Goal: Transaction & Acquisition: Purchase product/service

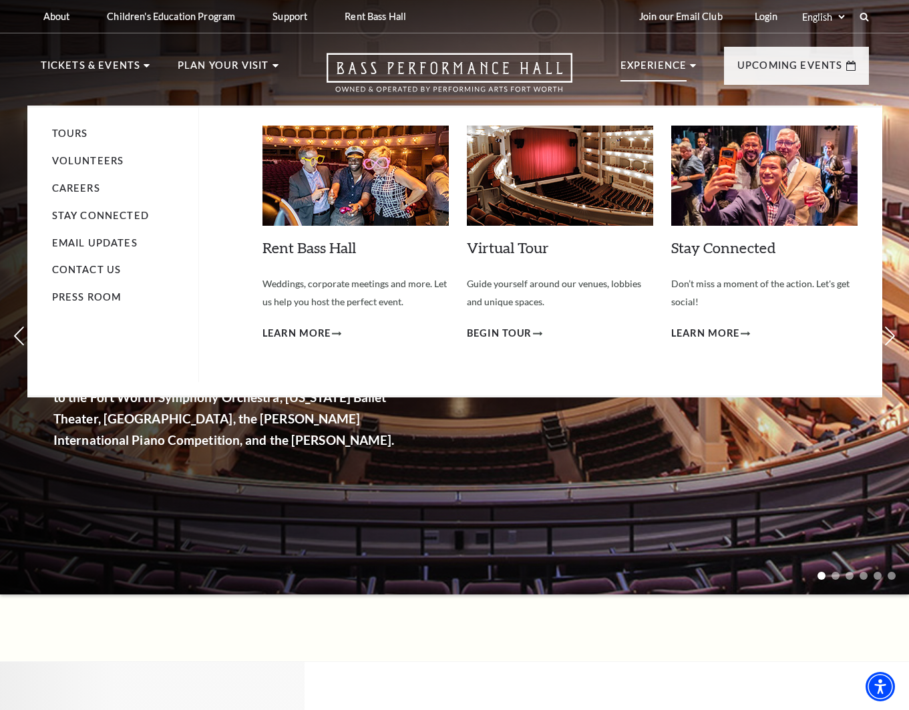
click at [61, 196] on li "Careers" at bounding box center [118, 188] width 133 height 17
click at [64, 191] on link "Careers" at bounding box center [76, 187] width 48 height 11
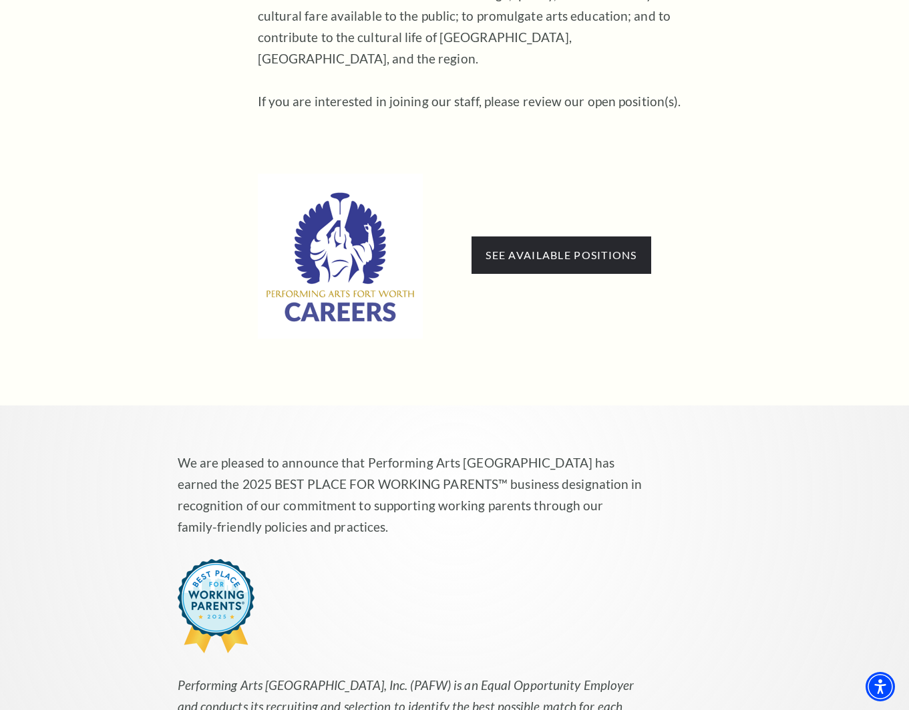
scroll to position [465, 0]
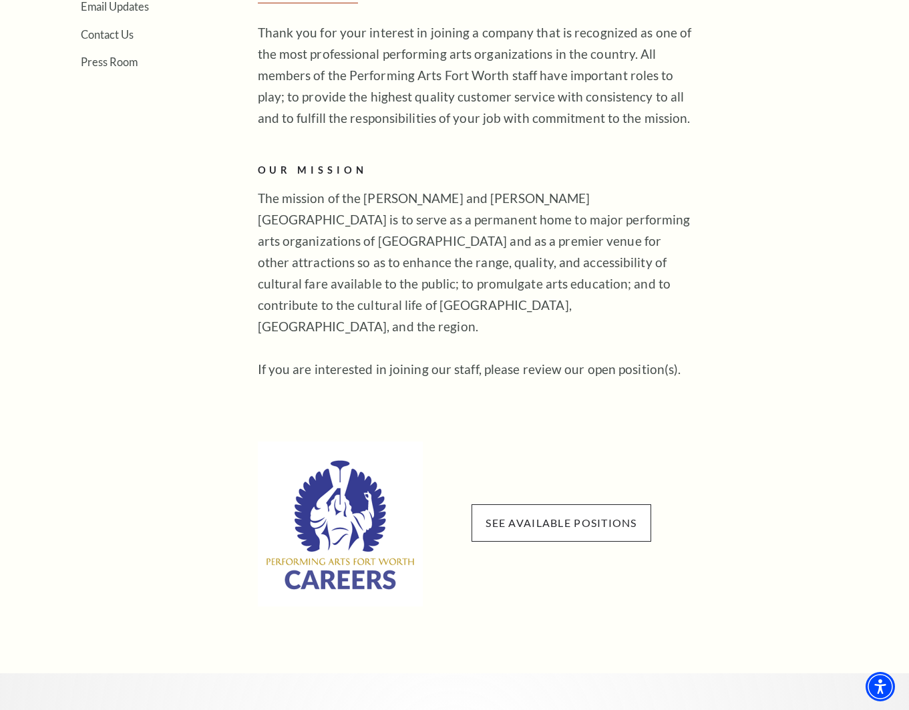
click at [551, 504] on span "See available positions" at bounding box center [560, 522] width 179 height 37
click at [551, 516] on link "See available positions" at bounding box center [560, 522] width 151 height 13
click at [612, 510] on span "See available positions" at bounding box center [560, 522] width 179 height 37
click at [602, 516] on link "See available positions" at bounding box center [560, 522] width 151 height 13
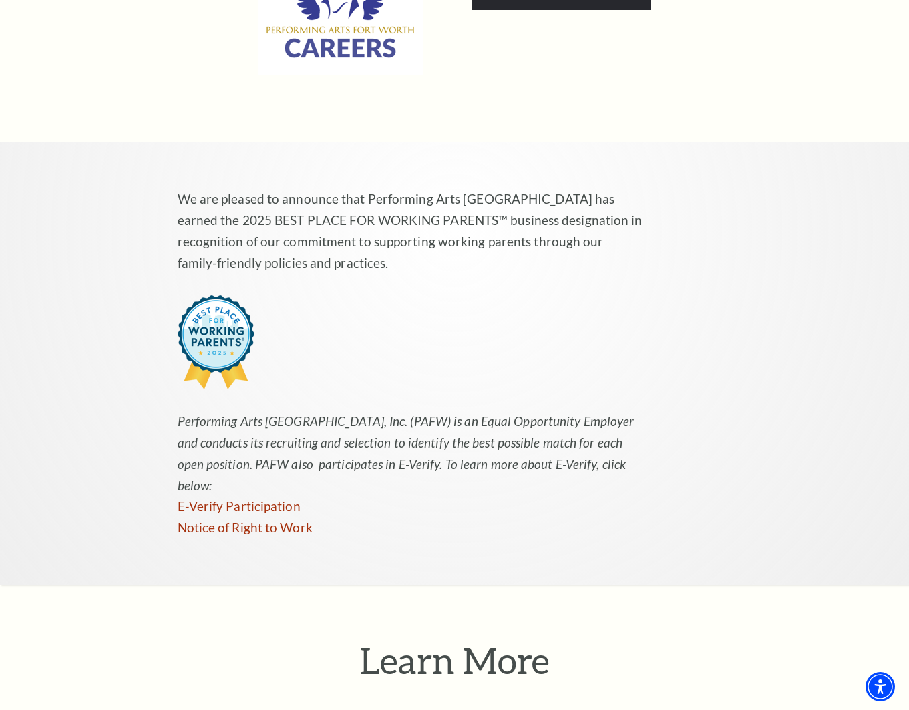
scroll to position [999, 0]
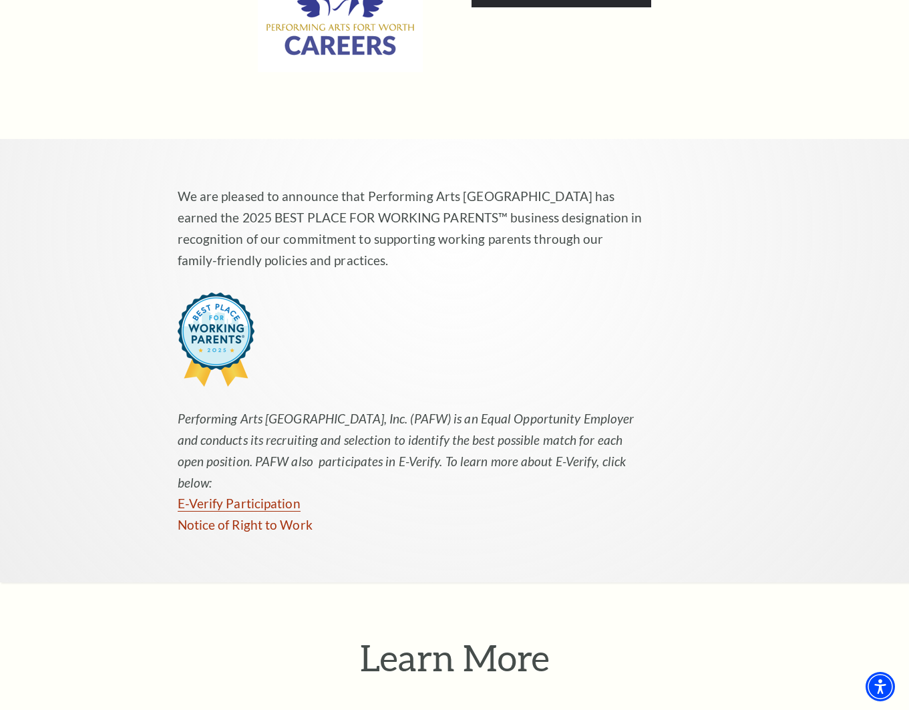
click at [218, 495] on link "E-Verify Participation" at bounding box center [239, 503] width 123 height 16
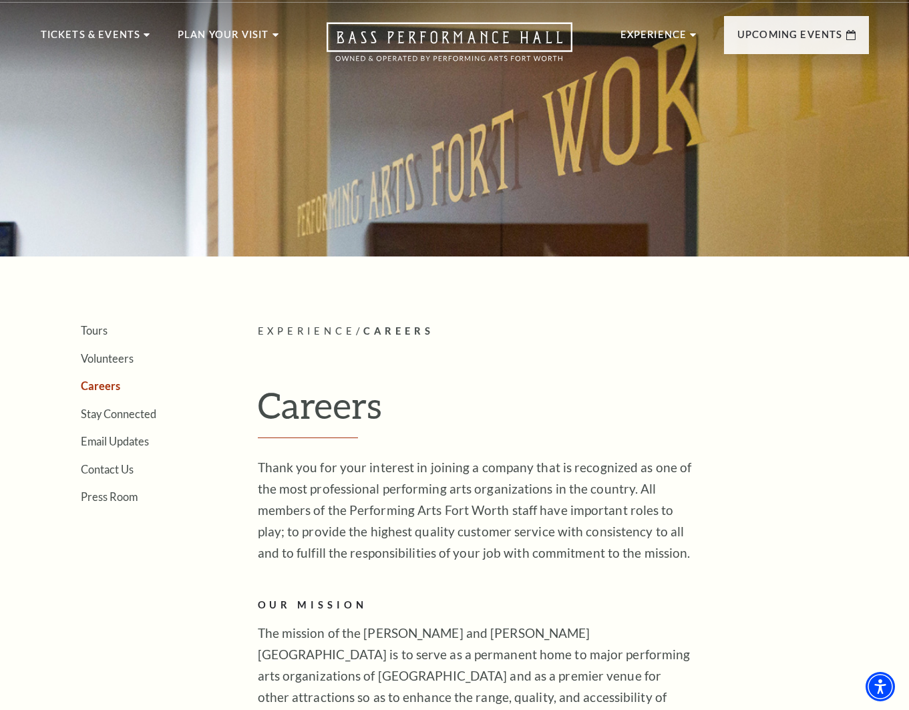
scroll to position [0, 0]
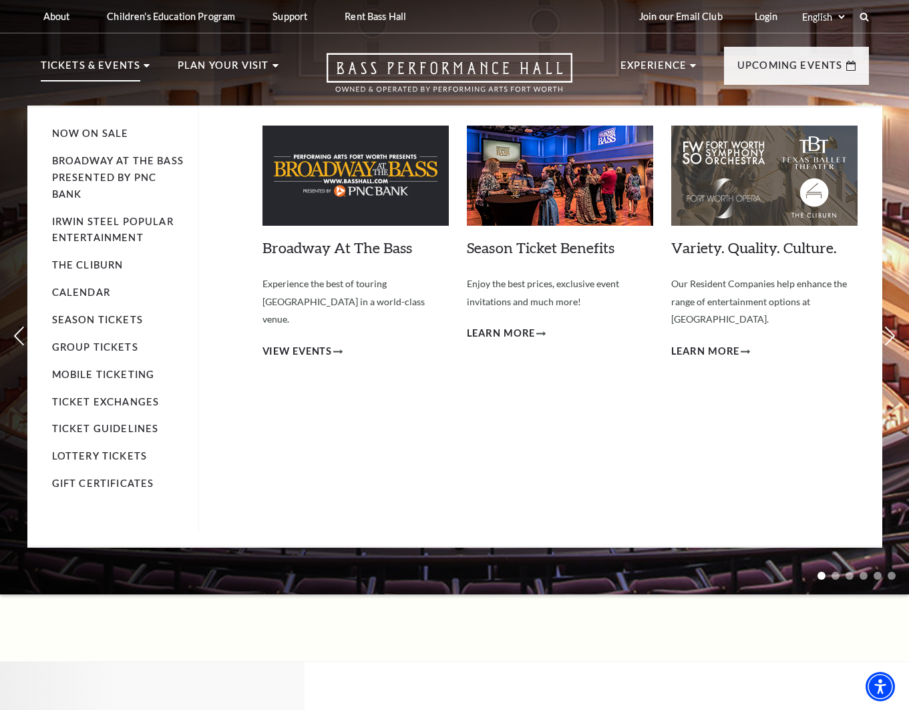
click at [122, 62] on p "Tickets & Events" at bounding box center [91, 69] width 100 height 24
click at [111, 126] on li "Now On Sale" at bounding box center [118, 134] width 133 height 17
click at [111, 127] on li "Now On Sale" at bounding box center [118, 134] width 133 height 17
click at [107, 133] on link "Now On Sale" at bounding box center [90, 133] width 77 height 11
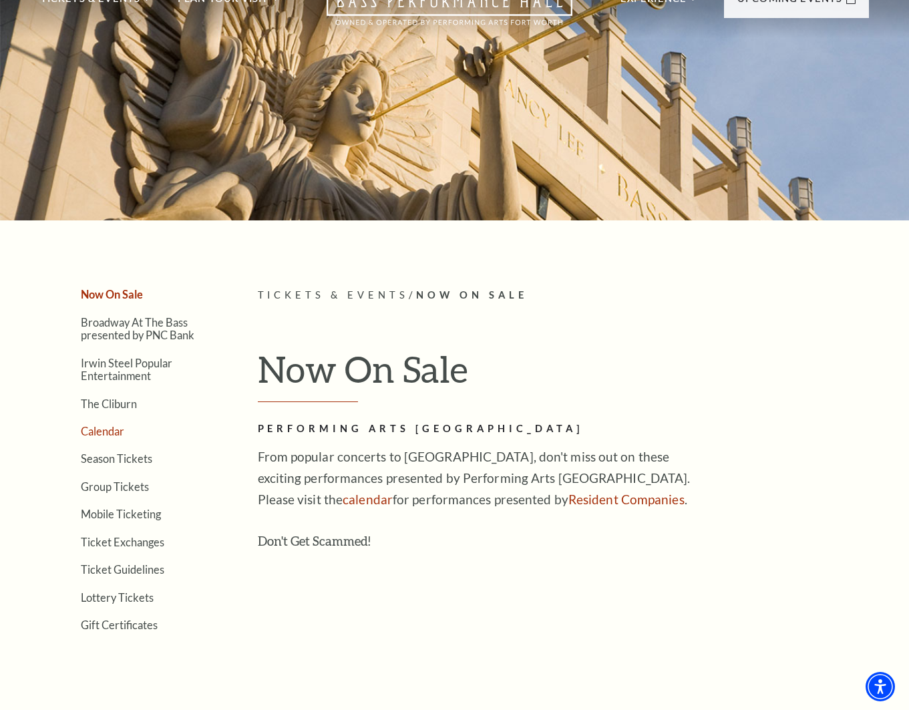
scroll to position [134, 0]
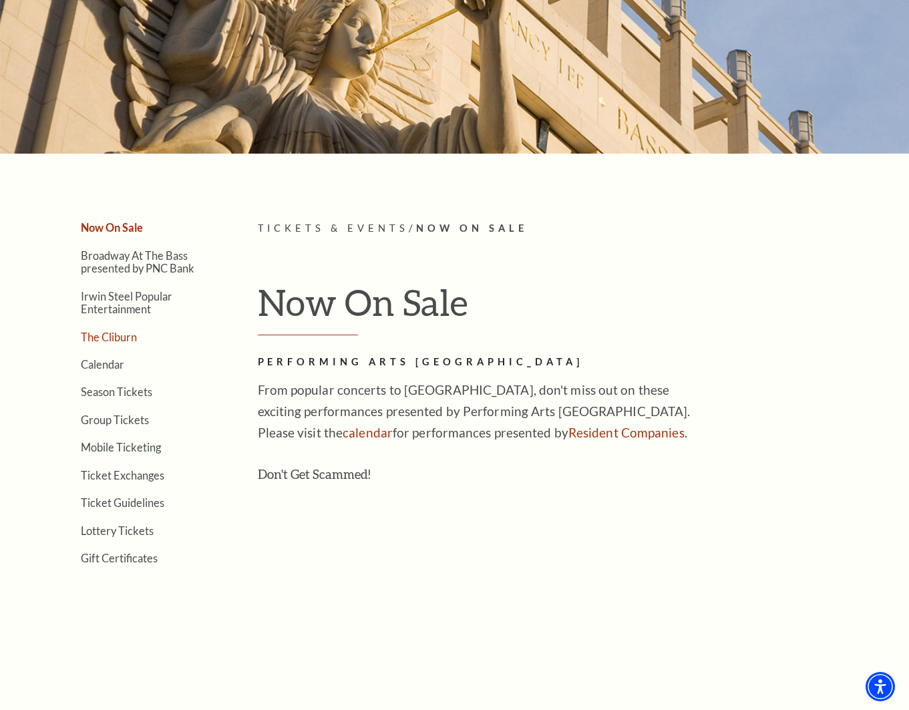
click at [96, 342] on link "The Cliburn" at bounding box center [109, 336] width 56 height 13
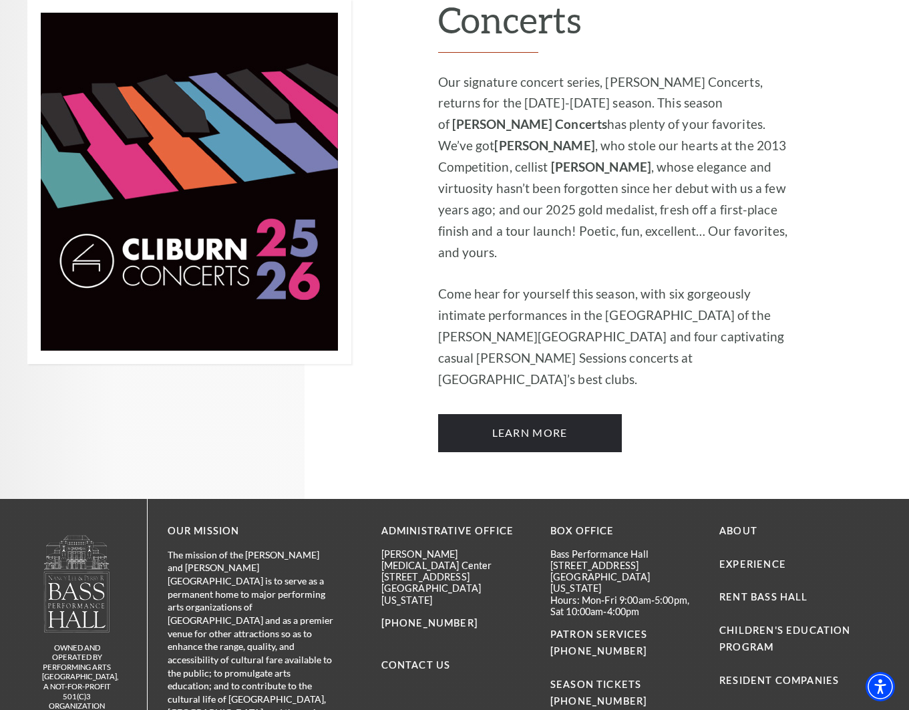
scroll to position [961, 0]
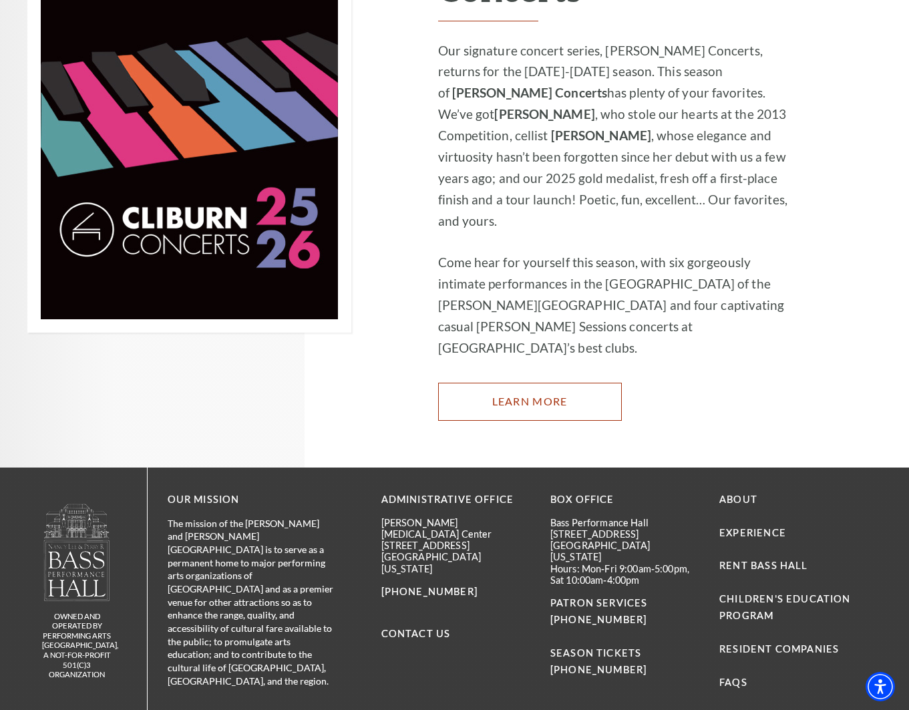
click at [540, 383] on link "Learn More" at bounding box center [530, 401] width 184 height 37
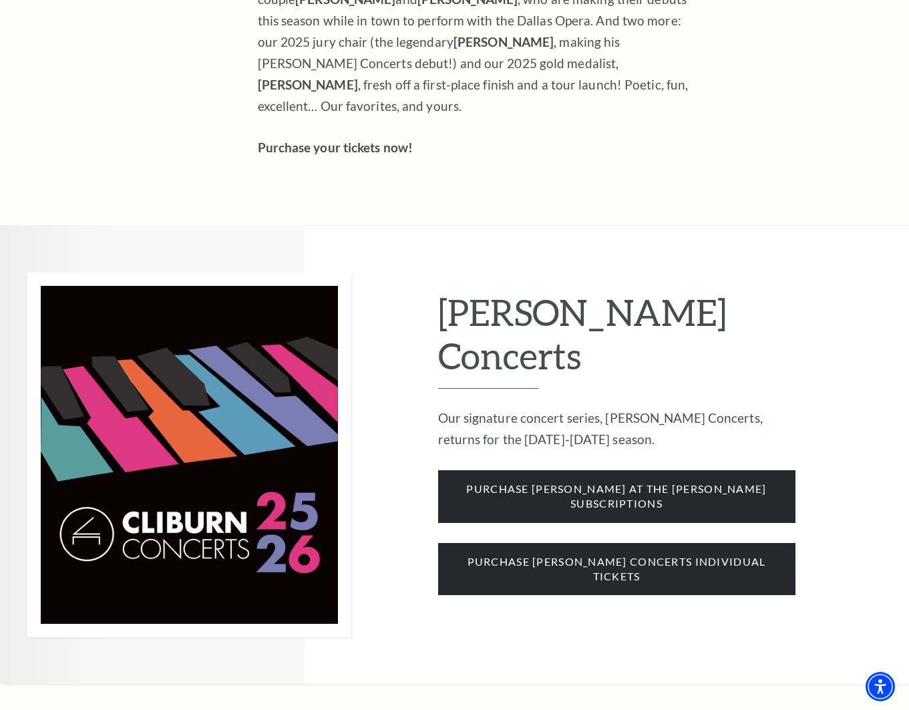
scroll to position [933, 0]
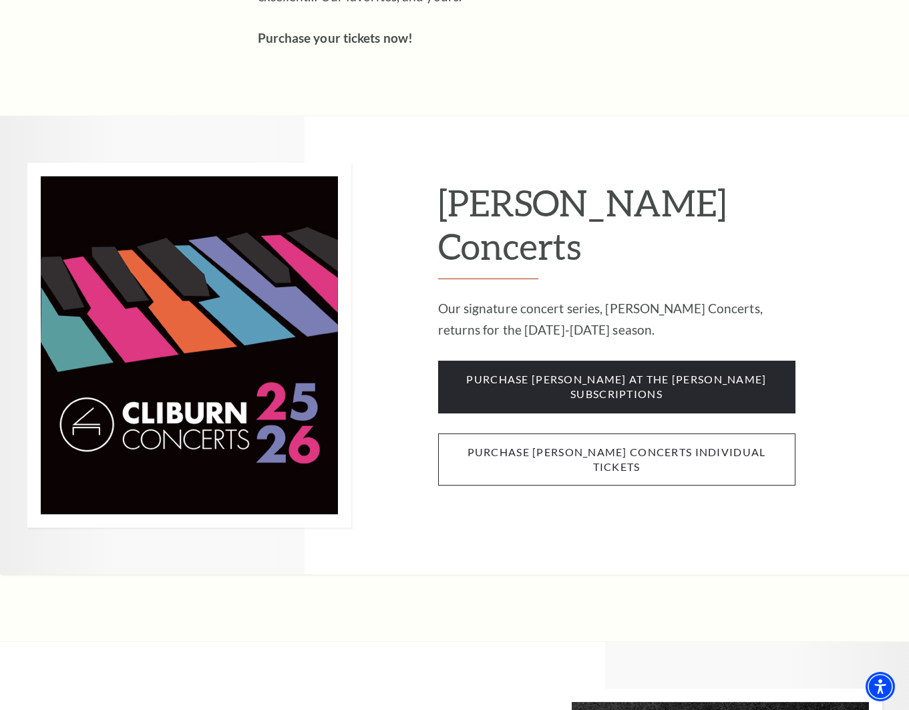
click at [619, 433] on span "purchase cliburn concerts individual tickets" at bounding box center [616, 459] width 357 height 53
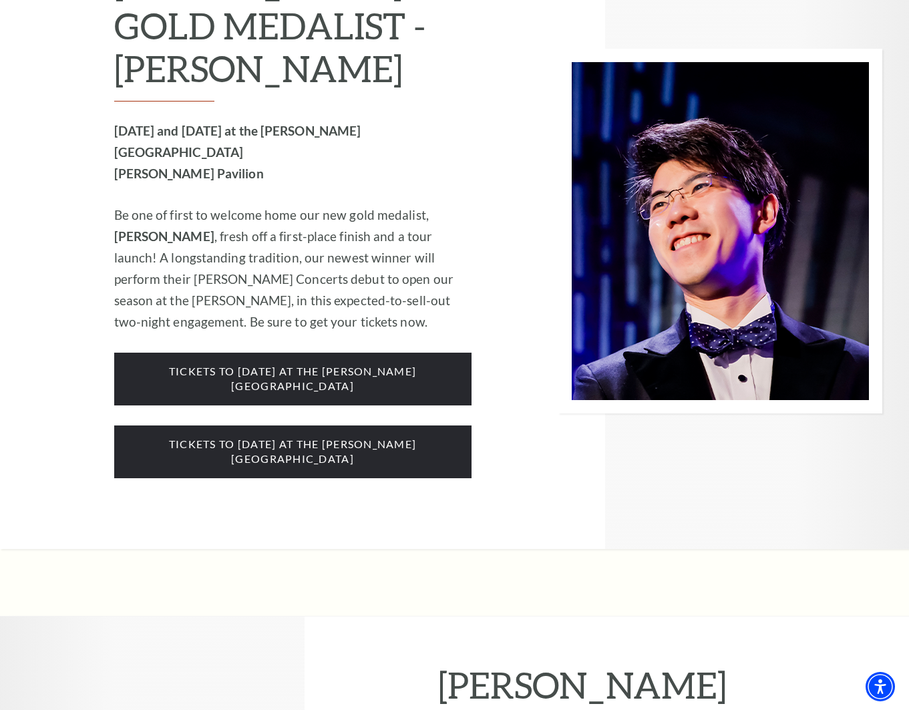
scroll to position [1869, 0]
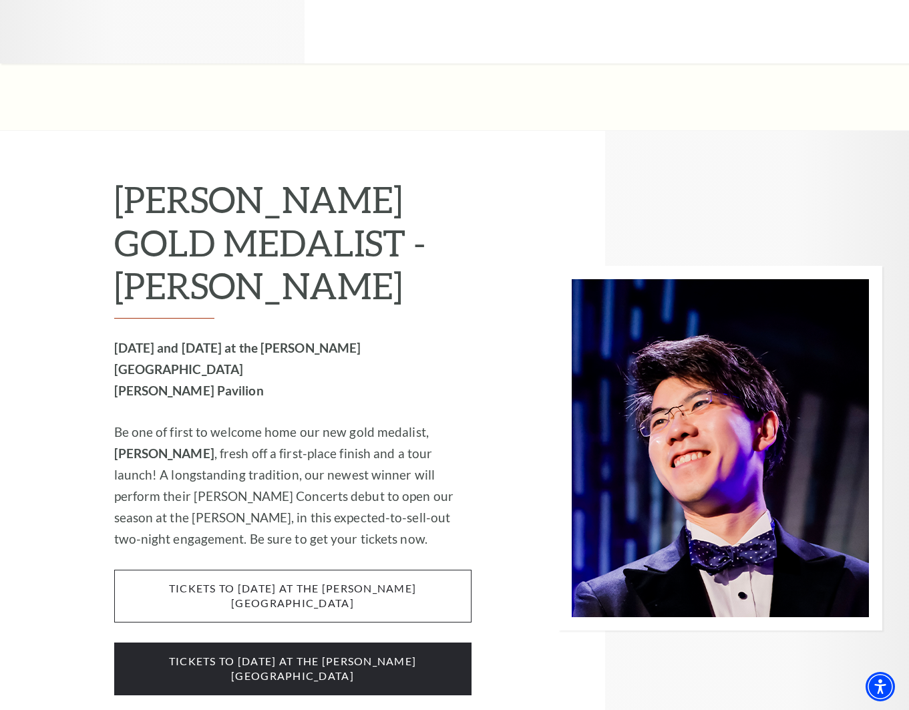
click at [377, 569] on span "tickets to Wednesday, october 1 at the kimbell art museum" at bounding box center [292, 595] width 357 height 53
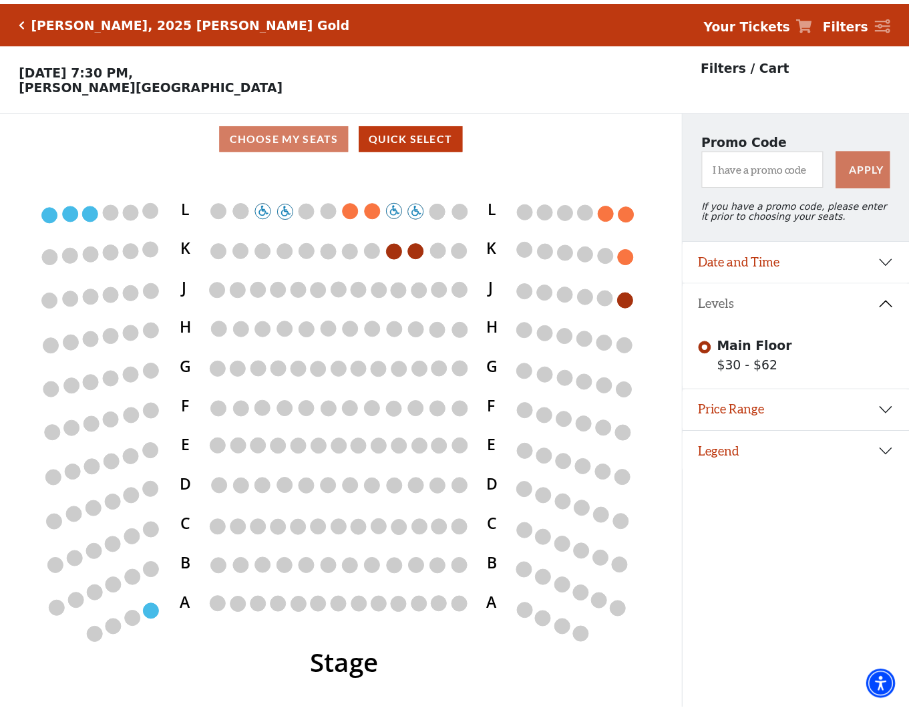
scroll to position [33, 0]
